Goal: Transaction & Acquisition: Purchase product/service

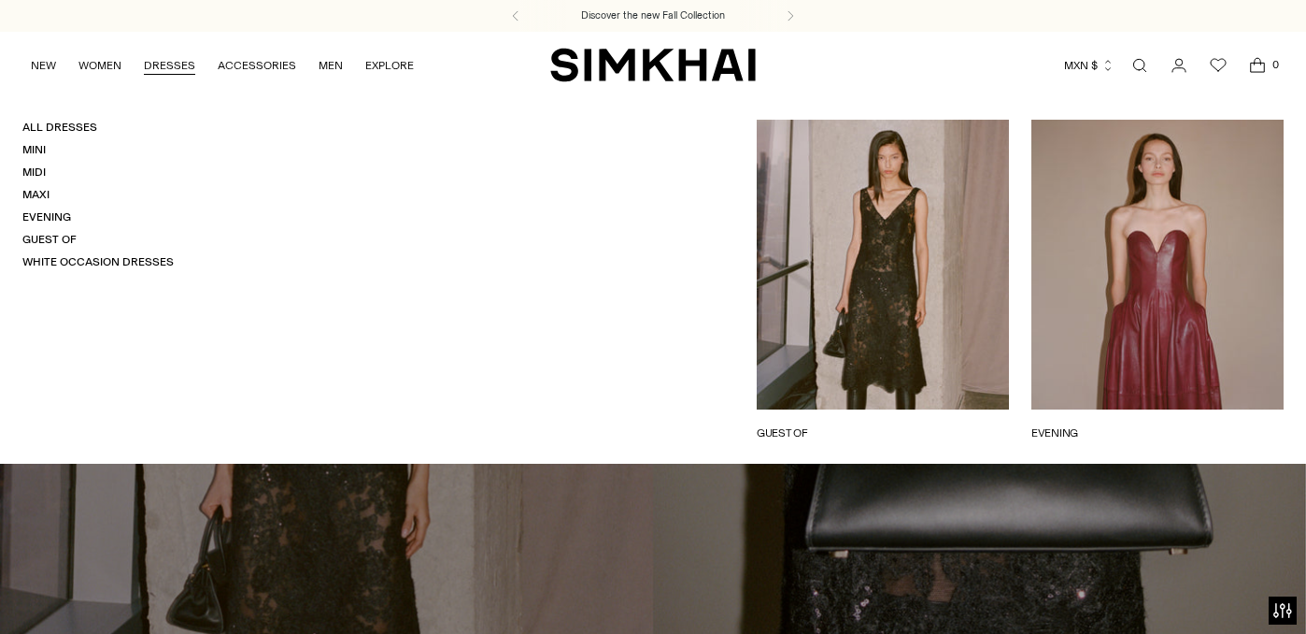
click at [172, 64] on link "DRESSES" at bounding box center [169, 65] width 51 height 41
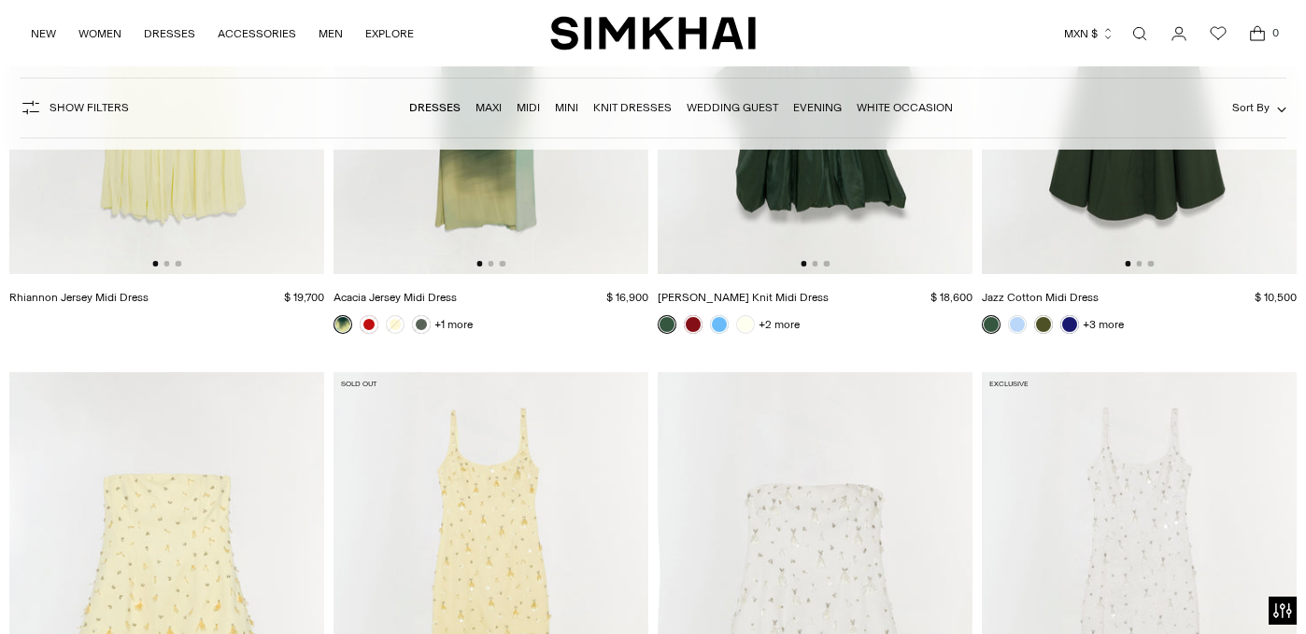
scroll to position [8614, 0]
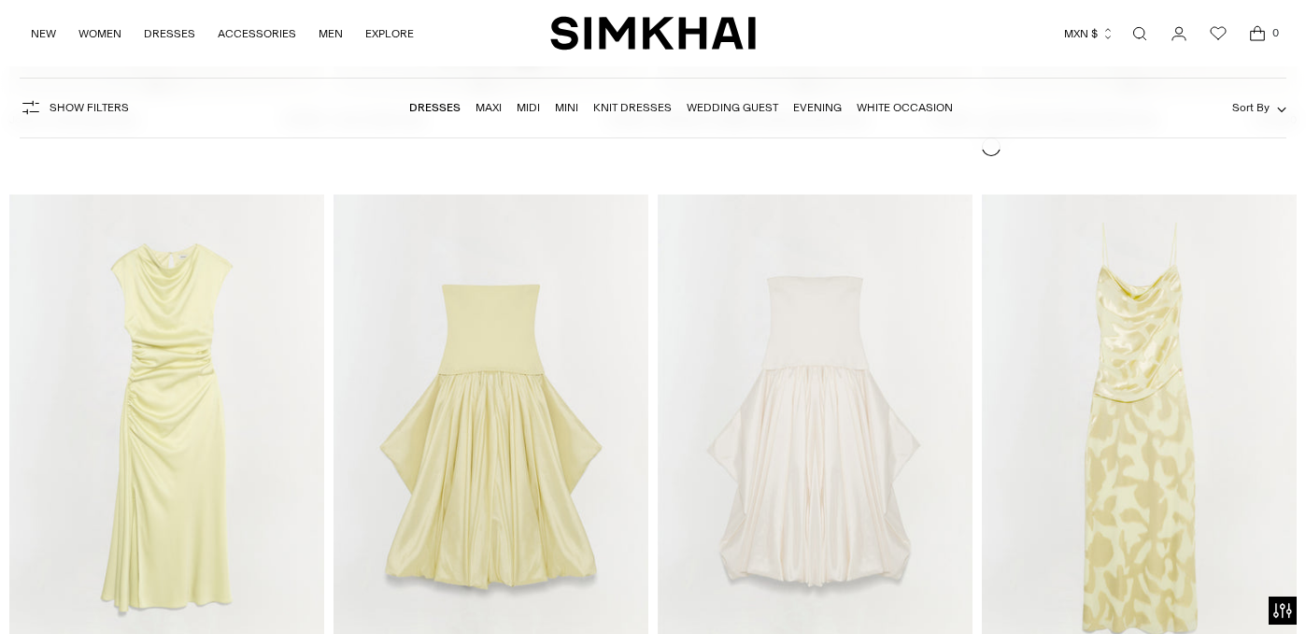
click at [488, 109] on link "Maxi" at bounding box center [489, 107] width 26 height 13
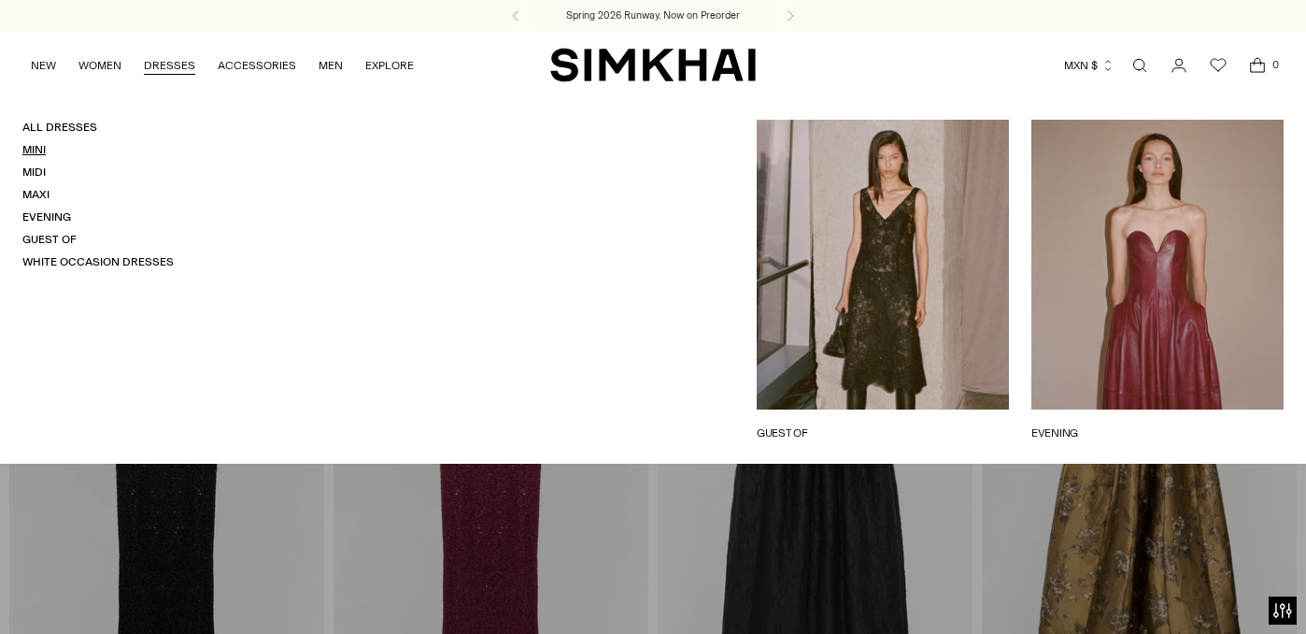
click at [34, 151] on link "Mini" at bounding box center [33, 149] width 23 height 13
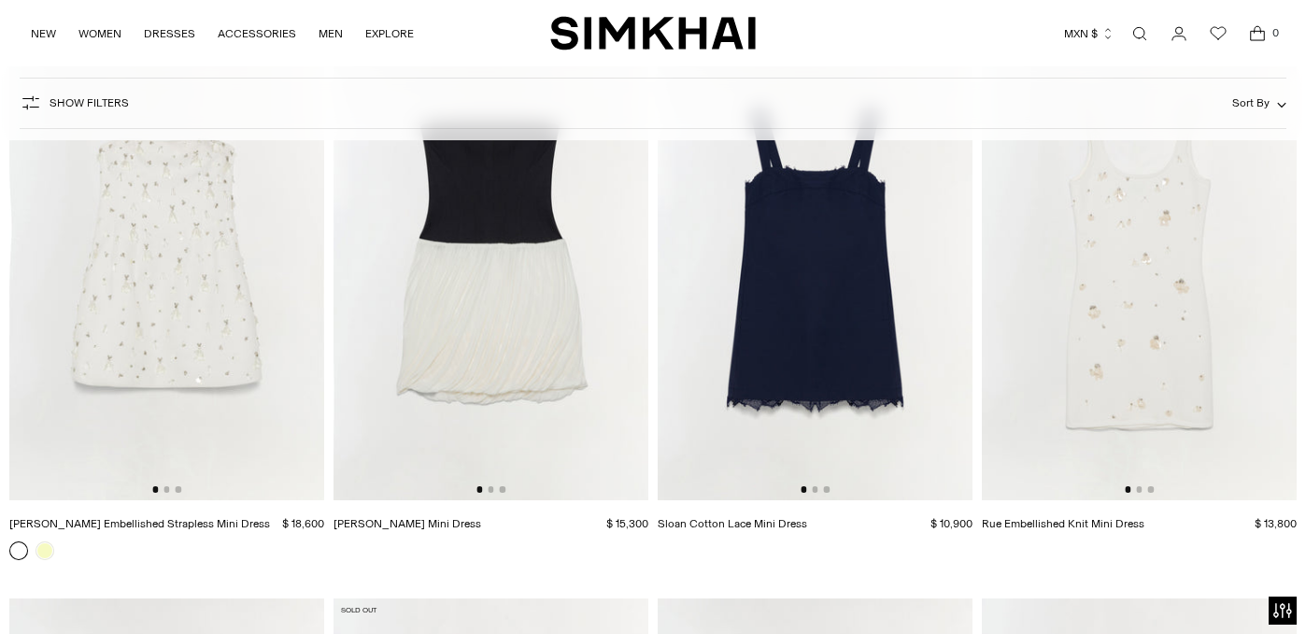
scroll to position [3049, 0]
click at [932, 334] on img at bounding box center [815, 262] width 315 height 473
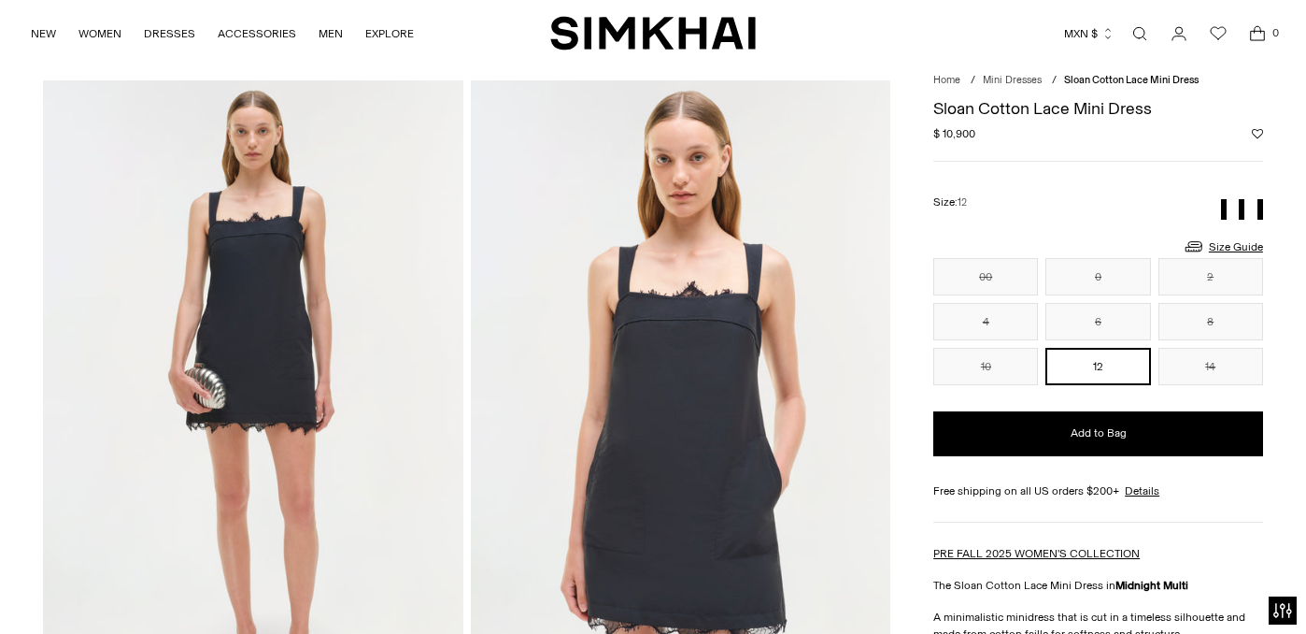
scroll to position [55, 0]
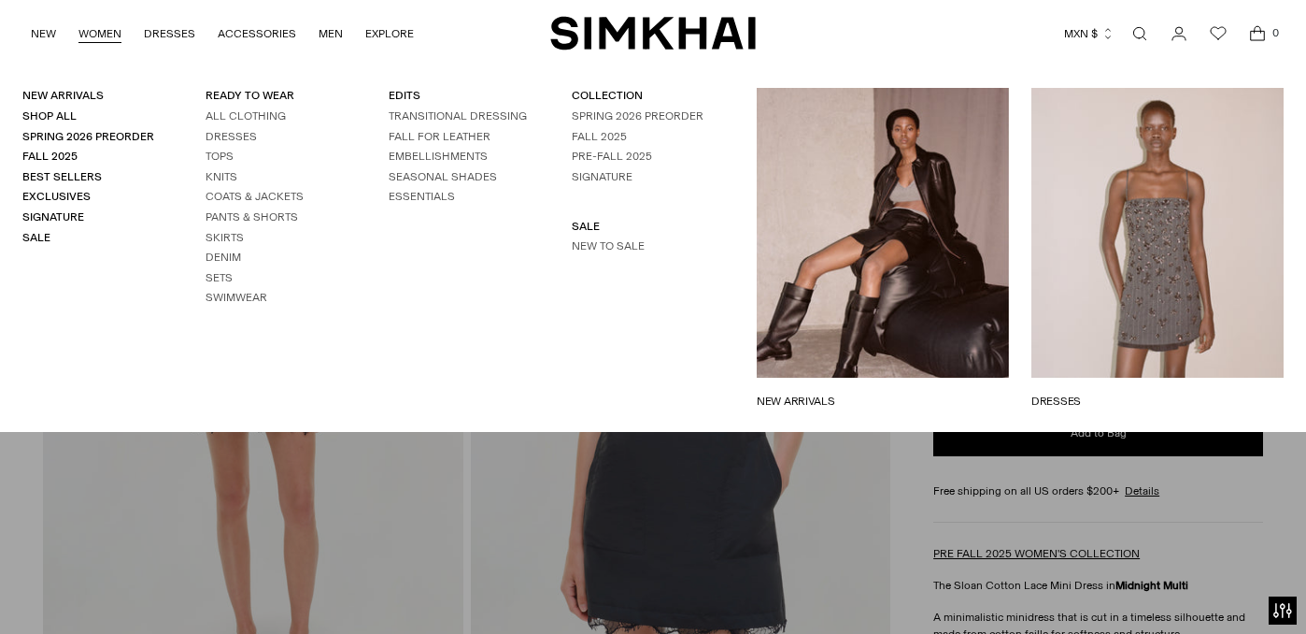
click at [105, 31] on link "WOMEN" at bounding box center [99, 33] width 43 height 41
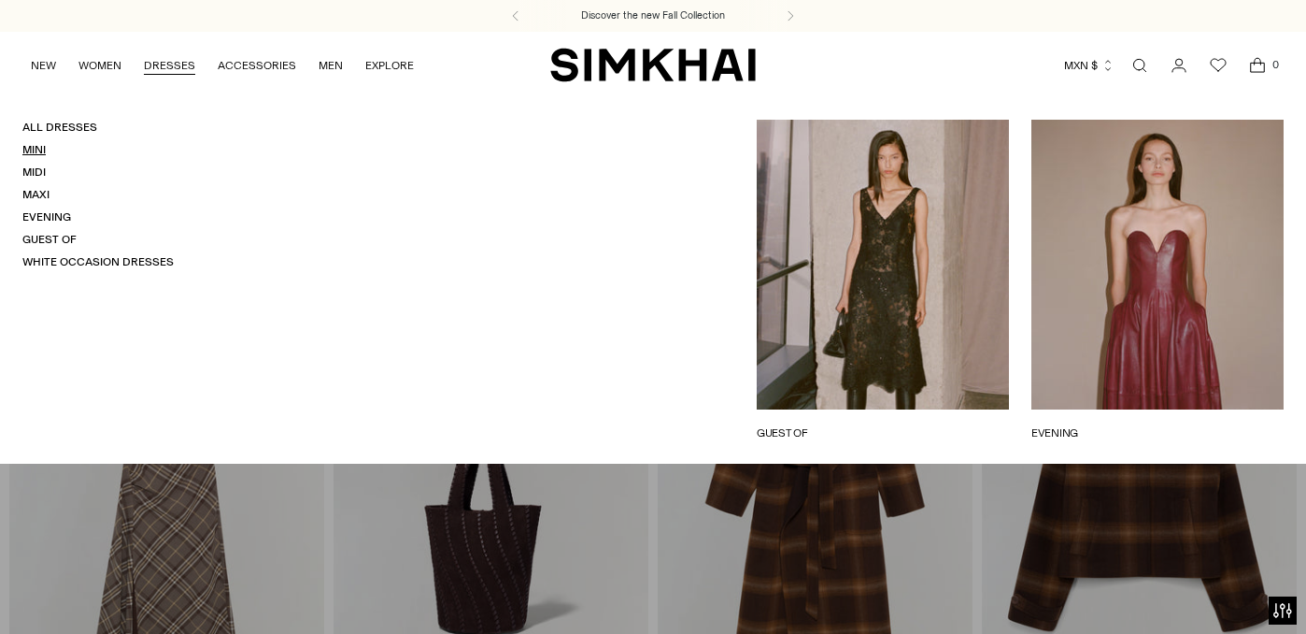
click at [37, 152] on link "Mini" at bounding box center [33, 149] width 23 height 13
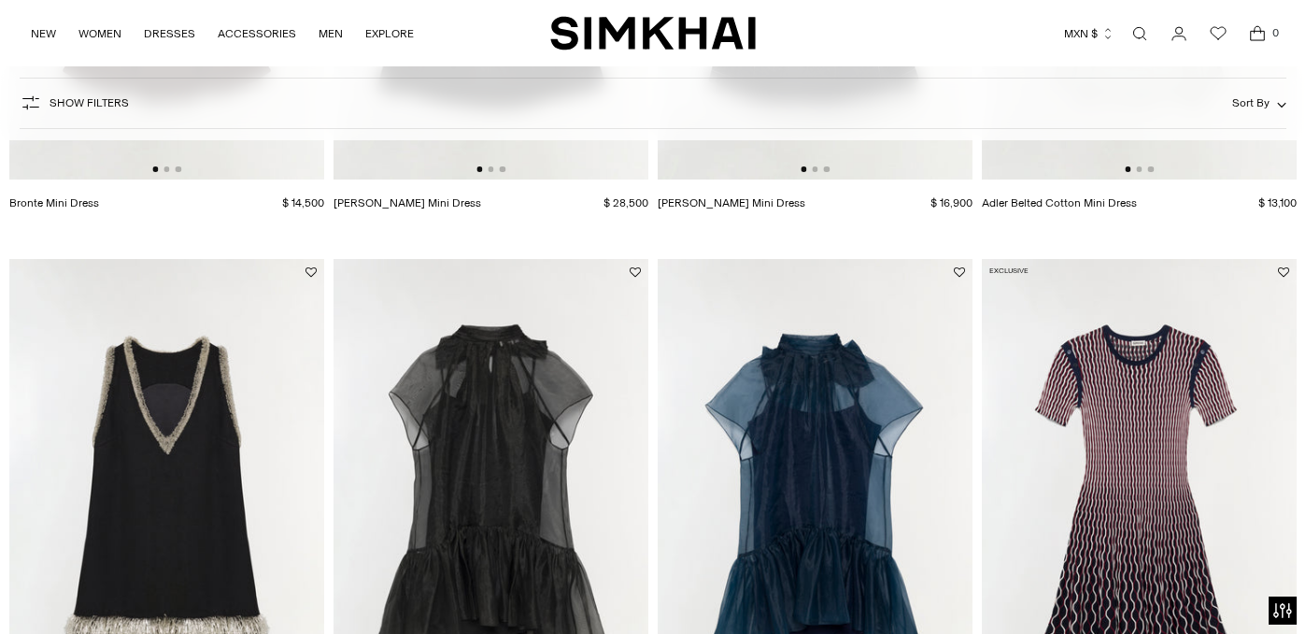
scroll to position [128, 0]
